Goal: Transaction & Acquisition: Purchase product/service

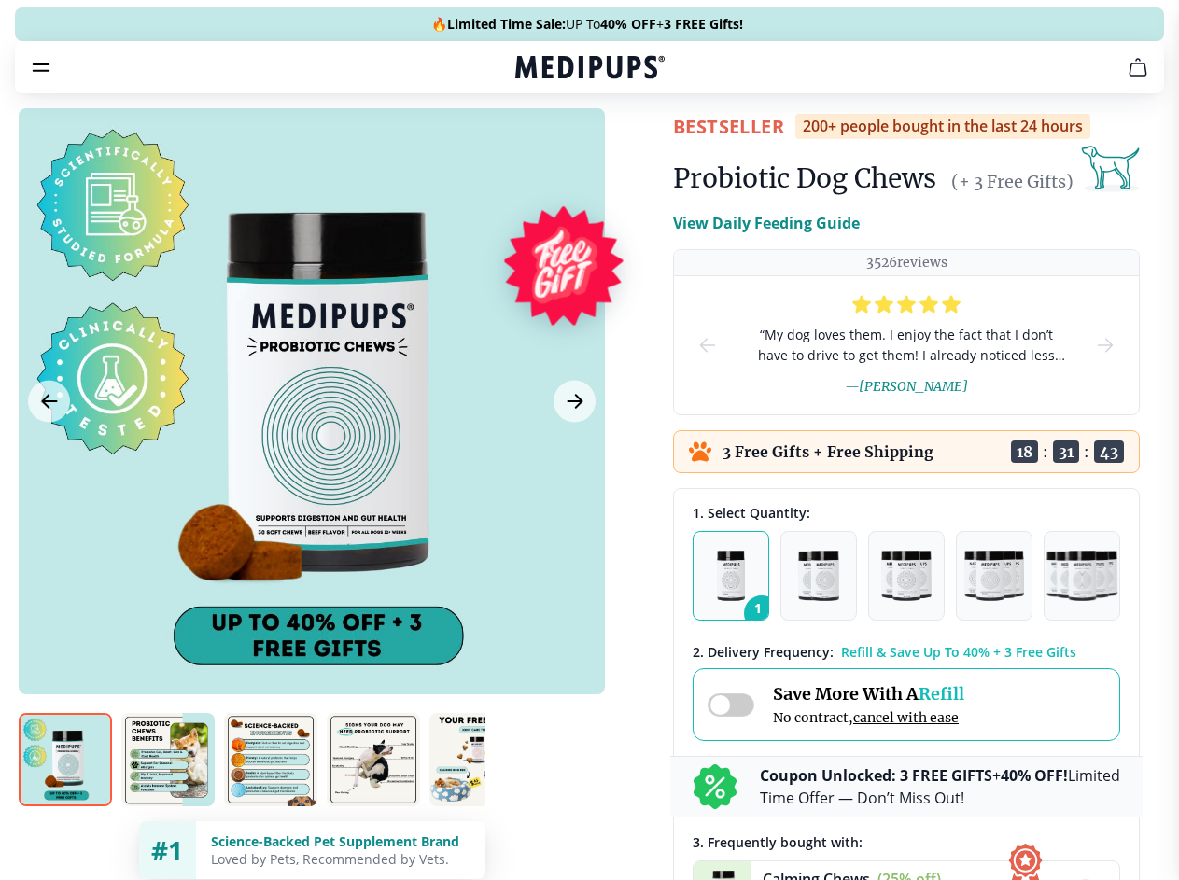
click at [537, 149] on span "Supplements" at bounding box center [583, 158] width 93 height 19
click at [632, 147] on icon "button" at bounding box center [643, 158] width 22 height 22
click at [1126, 78] on icon "cart" at bounding box center [1137, 67] width 22 height 22
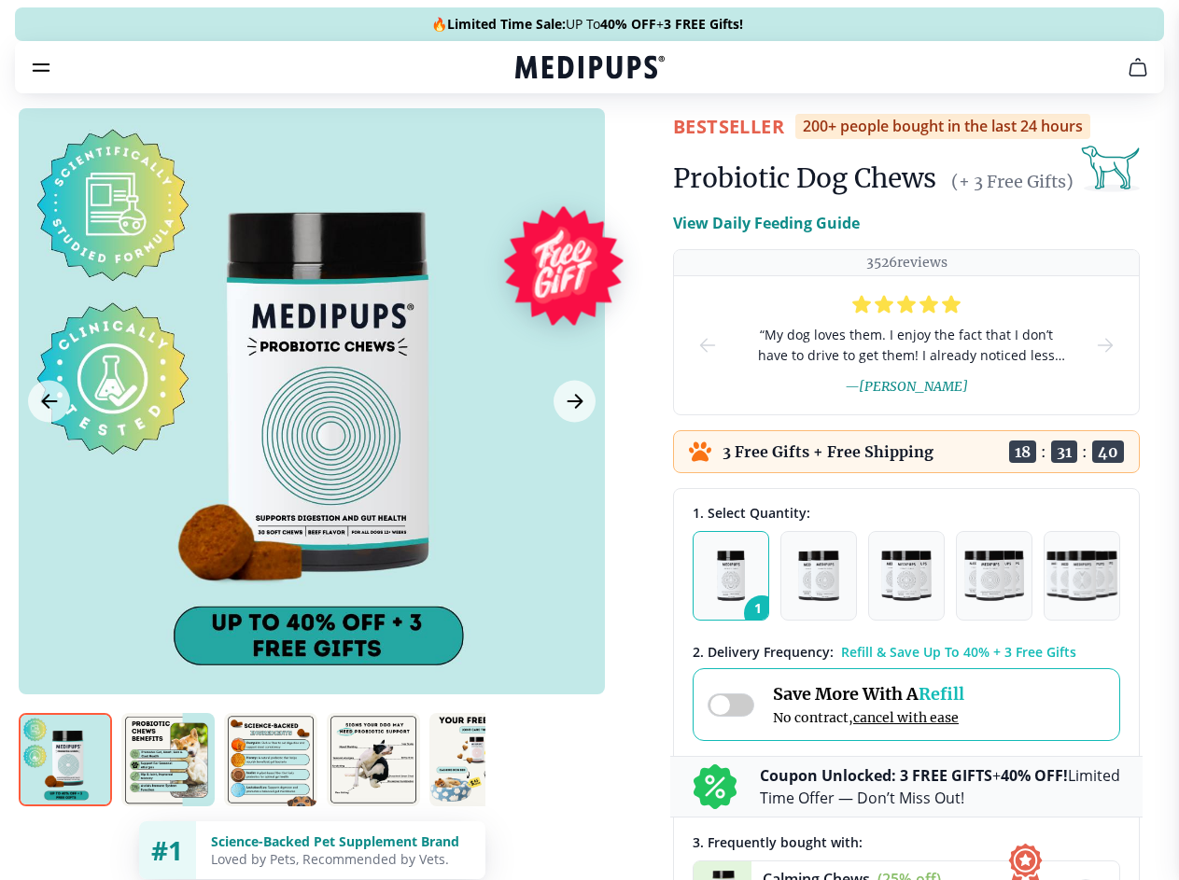
click at [0, 0] on icon "button" at bounding box center [0, 0] width 0 height 0
click at [311, 445] on div at bounding box center [312, 401] width 586 height 586
click at [49, 445] on div at bounding box center [589, 440] width 1179 height 880
click at [572, 445] on div at bounding box center [589, 440] width 1179 height 880
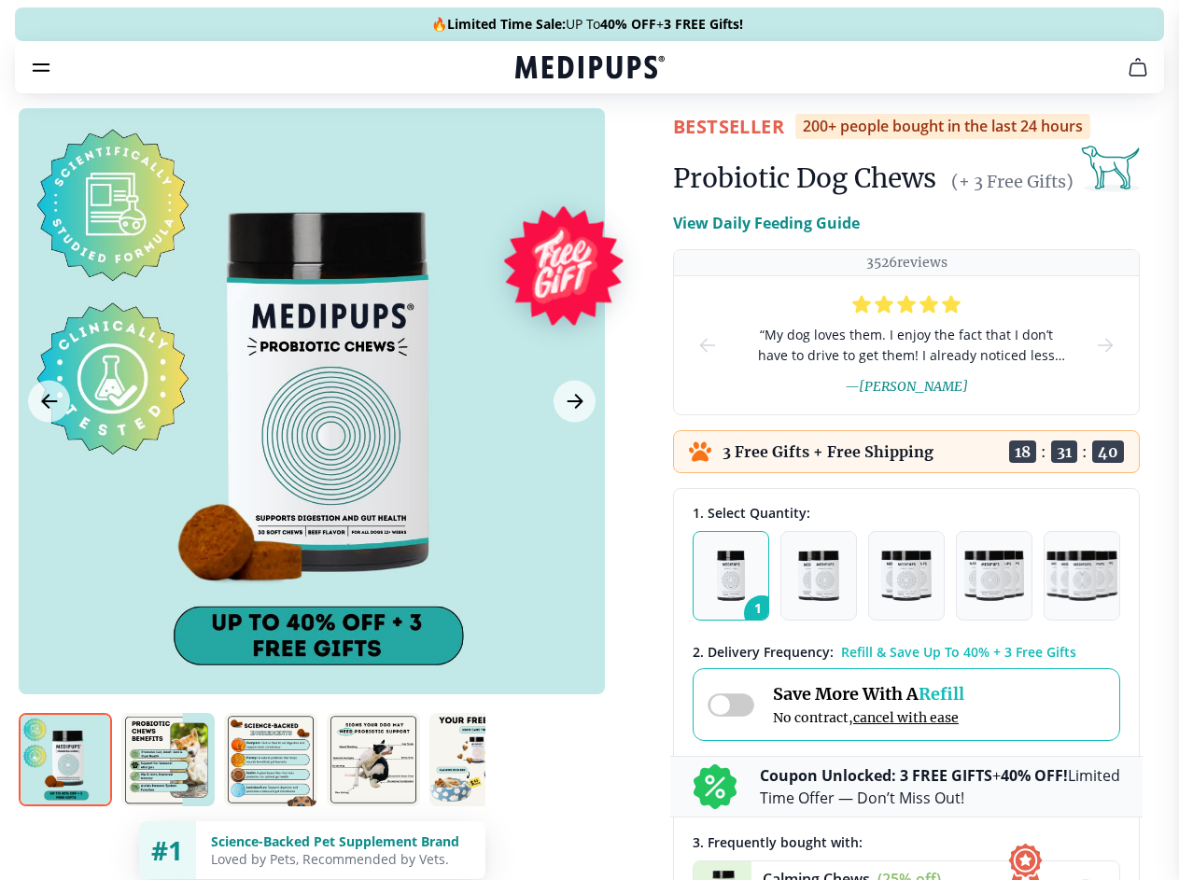
click at [65, 793] on div at bounding box center [589, 440] width 1179 height 880
